Goal: Go to known website: Access a specific website the user already knows

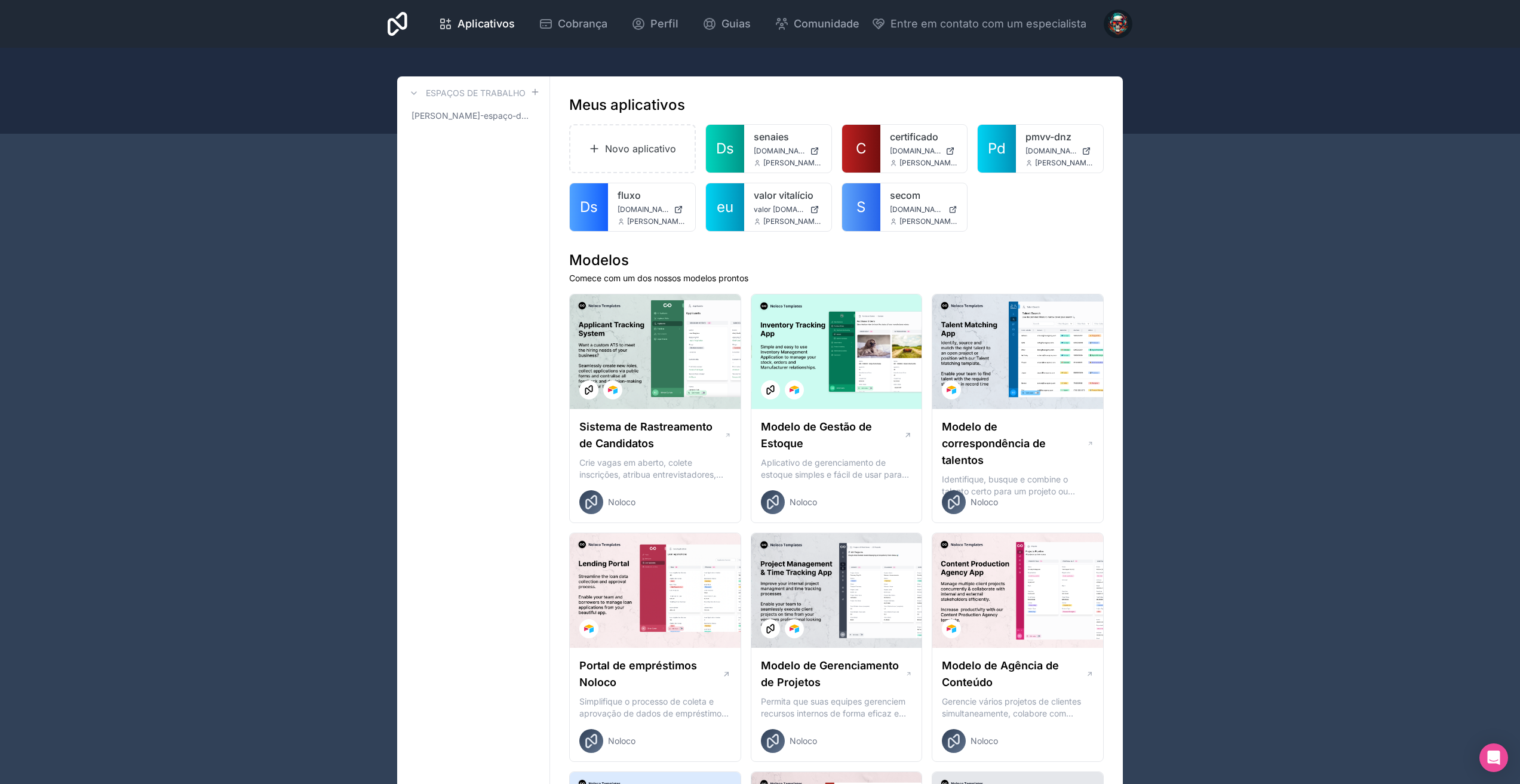
click at [853, 206] on link "S" at bounding box center [861, 207] width 38 height 48
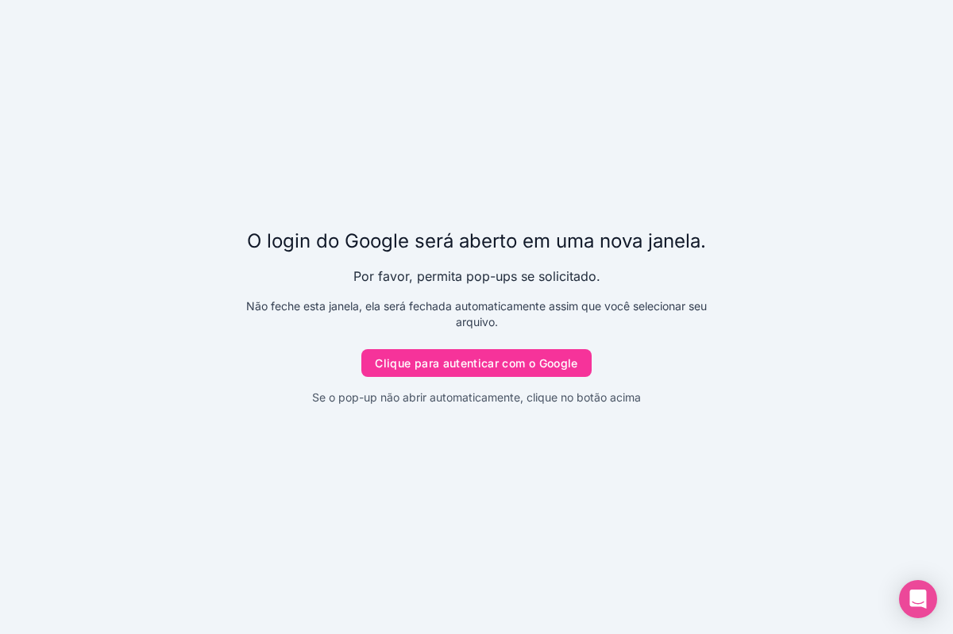
click at [479, 358] on font "Clique para autenticar com o Google" at bounding box center [476, 363] width 202 height 13
